Goal: Find specific page/section: Find specific page/section

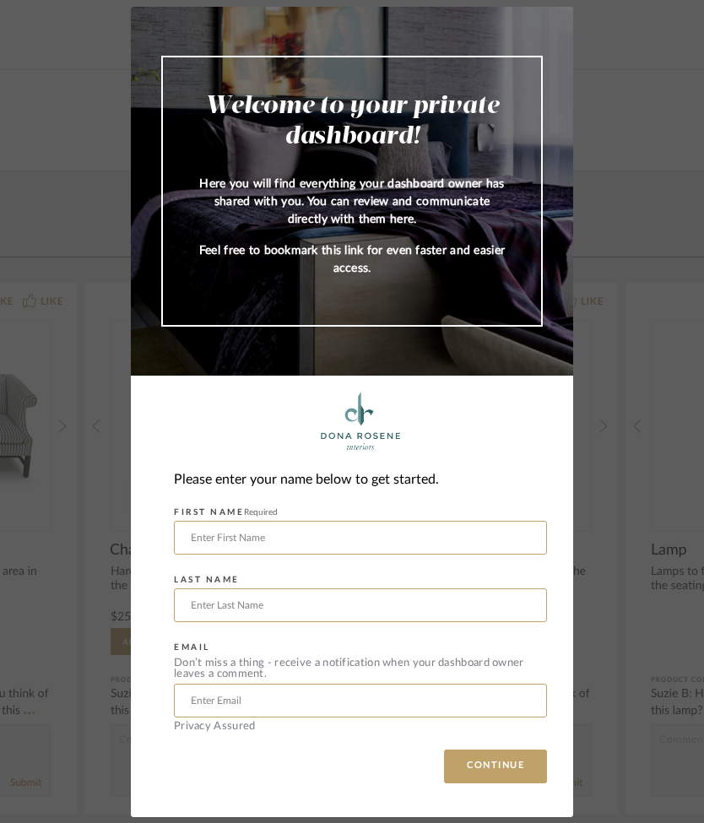
click at [221, 535] on input "text" at bounding box center [360, 538] width 373 height 34
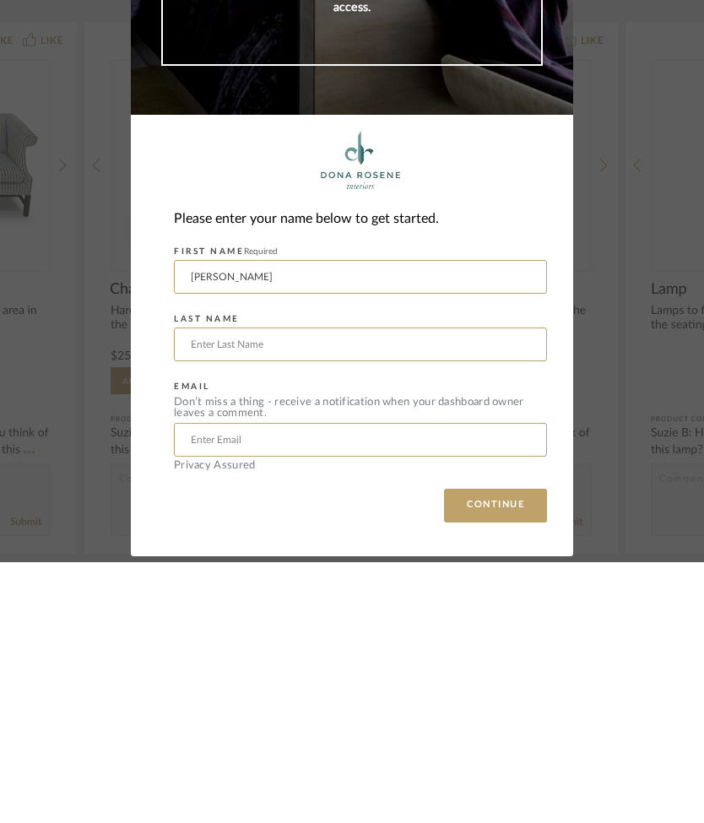
type input "[PERSON_NAME]"
click at [199, 589] on input "text" at bounding box center [360, 606] width 373 height 34
type input "[PERSON_NAME]"
click at [225, 684] on input "text" at bounding box center [360, 701] width 373 height 34
type input "[EMAIL_ADDRESS][DOMAIN_NAME]"
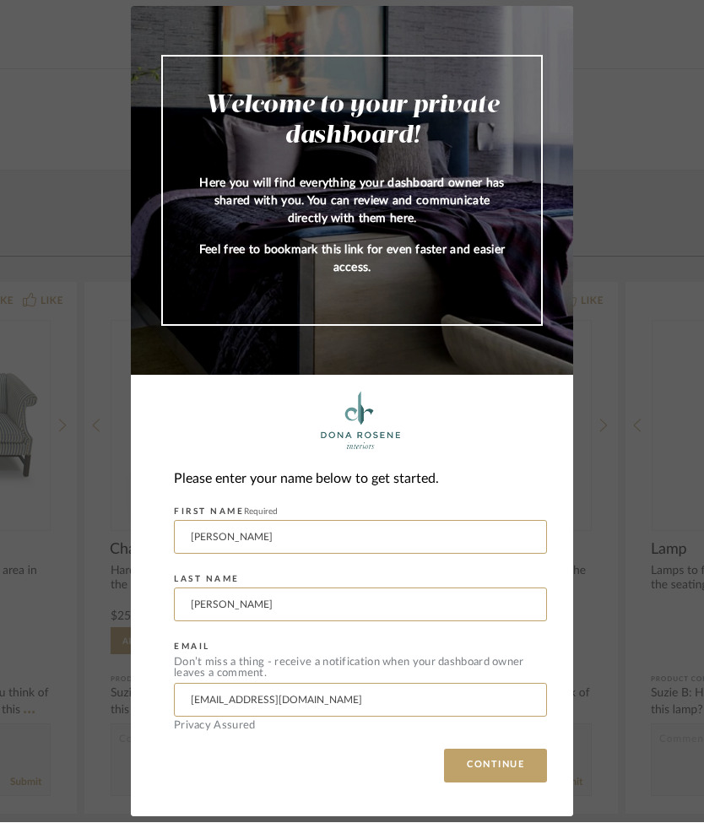
click at [501, 763] on button "CONTINUE" at bounding box center [495, 767] width 103 height 34
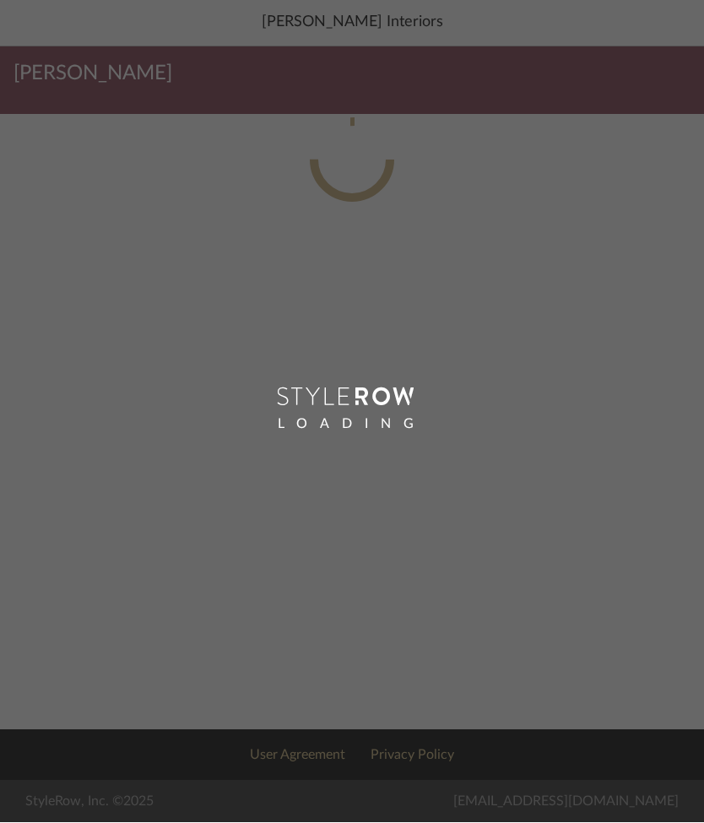
scroll to position [1, 0]
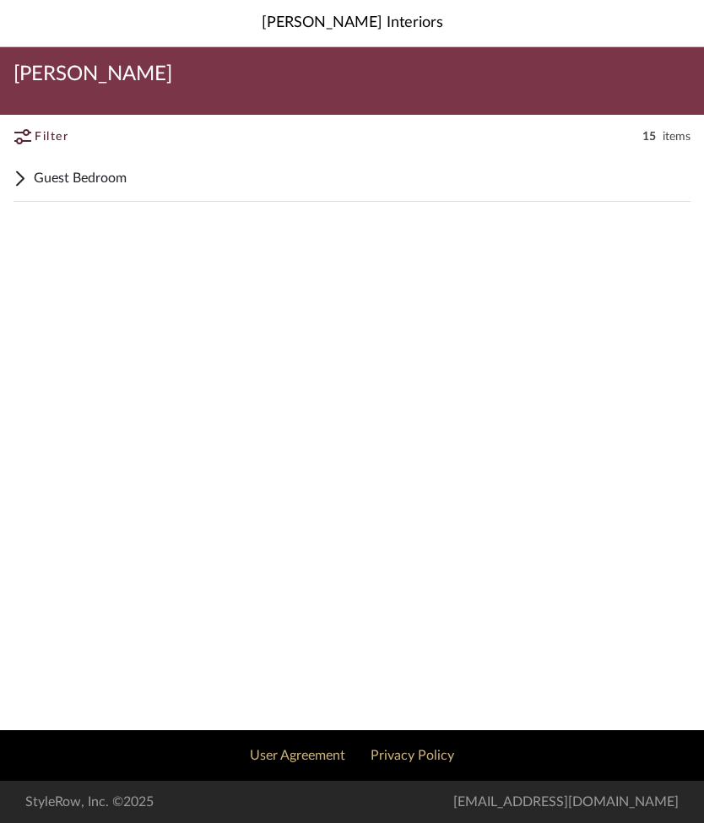
click at [89, 173] on span "Guest Bedroom" at bounding box center [362, 178] width 657 height 20
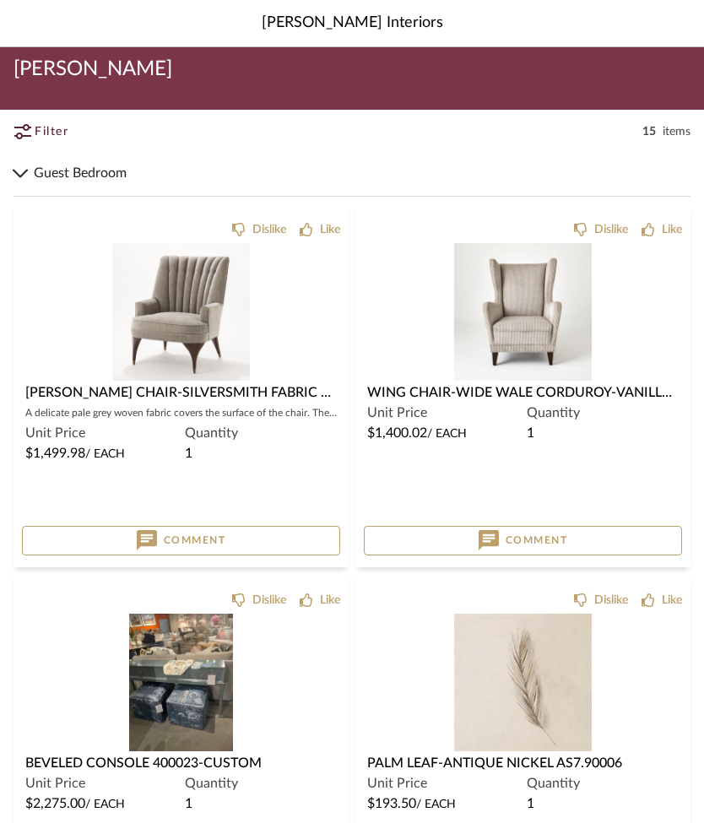
scroll to position [3, 0]
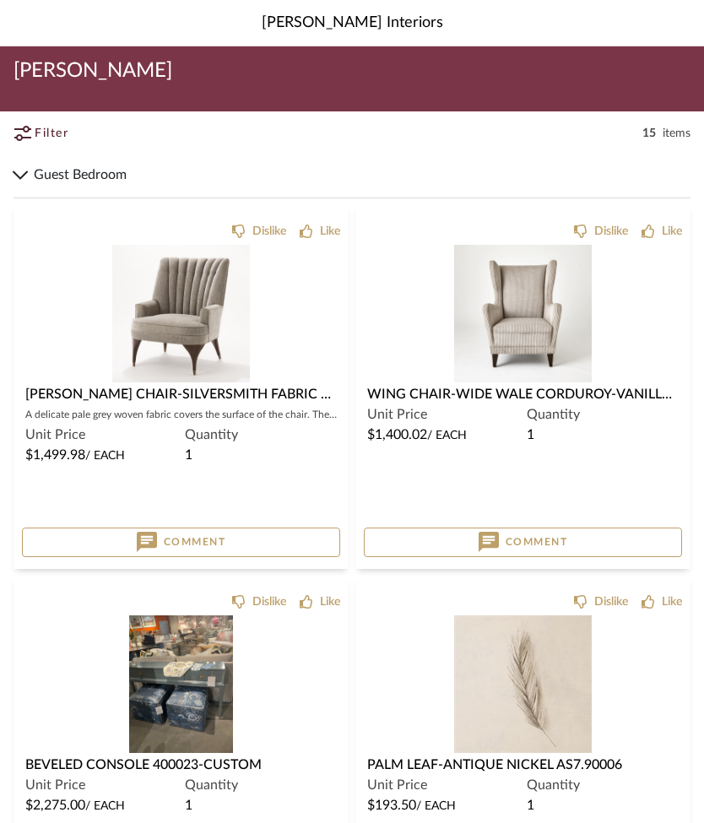
click at [444, 403] on div "Wing Chair-Wide Wale Corduroy-Vanilla 2697" at bounding box center [523, 395] width 312 height 20
